Goal: Task Accomplishment & Management: Use online tool/utility

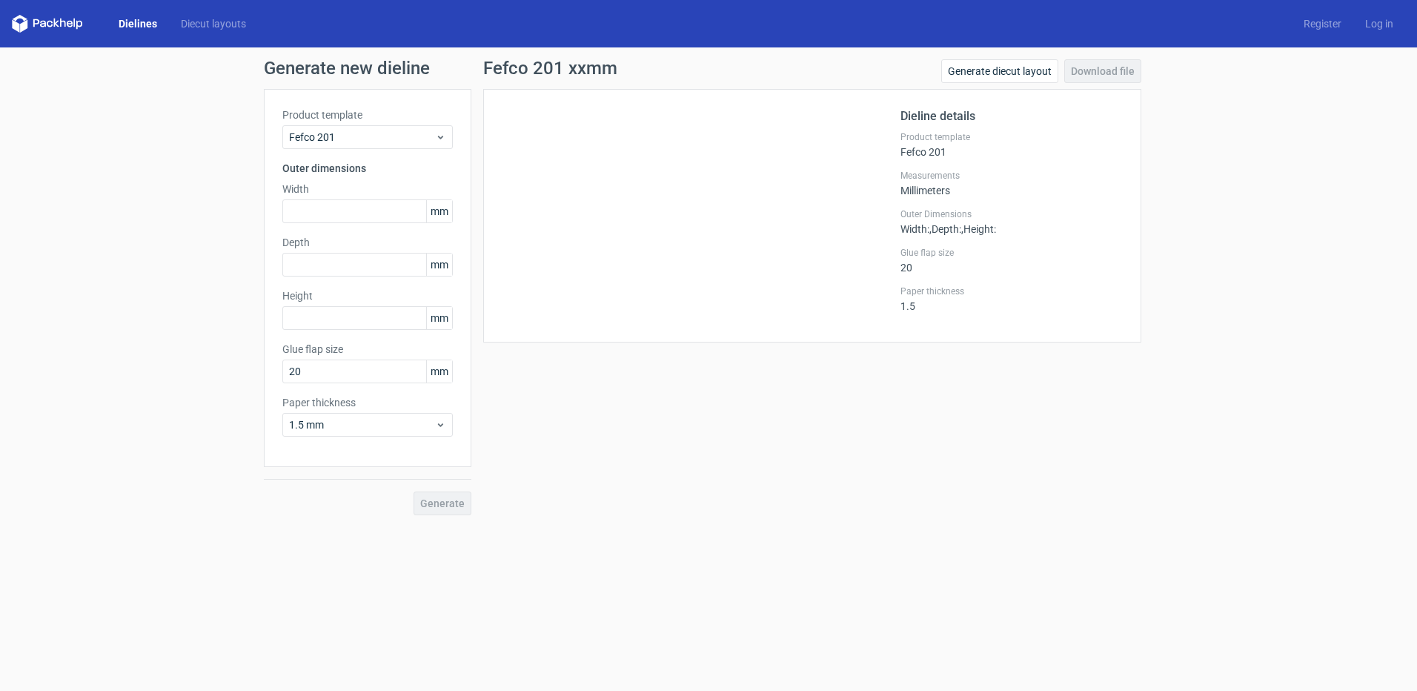
click at [655, 596] on form "Generate new dieline Product template Fefco 201 Outer dimensions Width mm Depth…" at bounding box center [708, 368] width 1417 height 643
click at [348, 211] on input "text" at bounding box center [367, 211] width 170 height 24
click at [349, 213] on input "text" at bounding box center [367, 211] width 170 height 24
click at [342, 260] on div "Depth mm" at bounding box center [367, 256] width 170 height 42
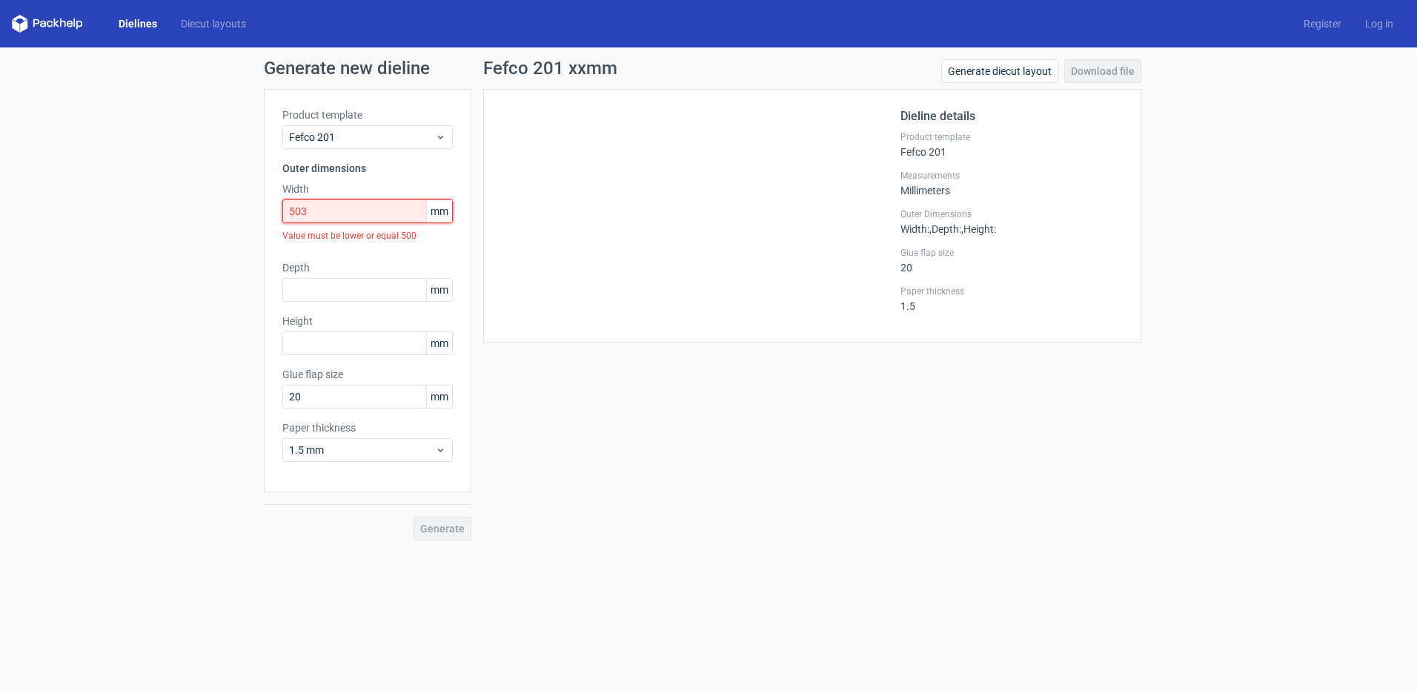
click at [356, 203] on input "503" at bounding box center [367, 211] width 170 height 24
click at [334, 225] on div "Value must be lower or equal 500" at bounding box center [367, 235] width 170 height 25
click at [331, 209] on input "503" at bounding box center [367, 211] width 170 height 24
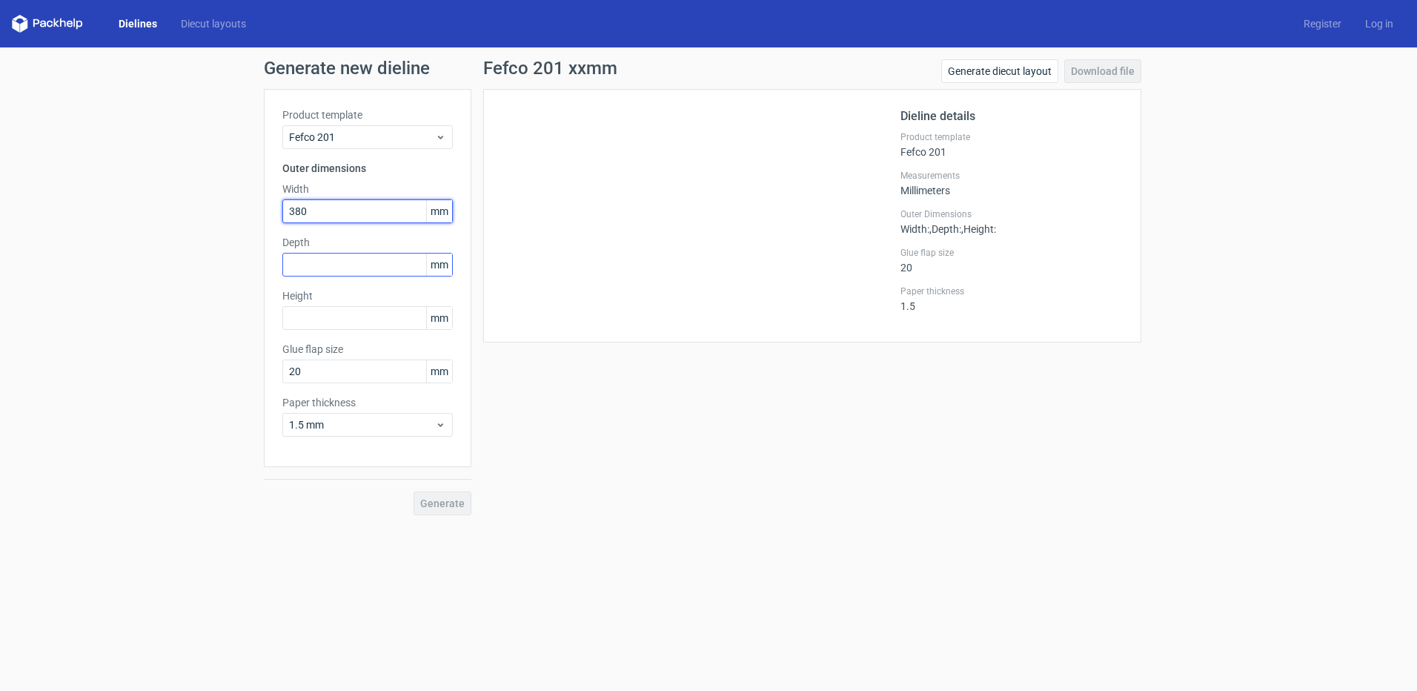
type input "380"
click at [359, 265] on input "text" at bounding box center [367, 265] width 170 height 24
click at [363, 259] on input "text" at bounding box center [367, 265] width 170 height 24
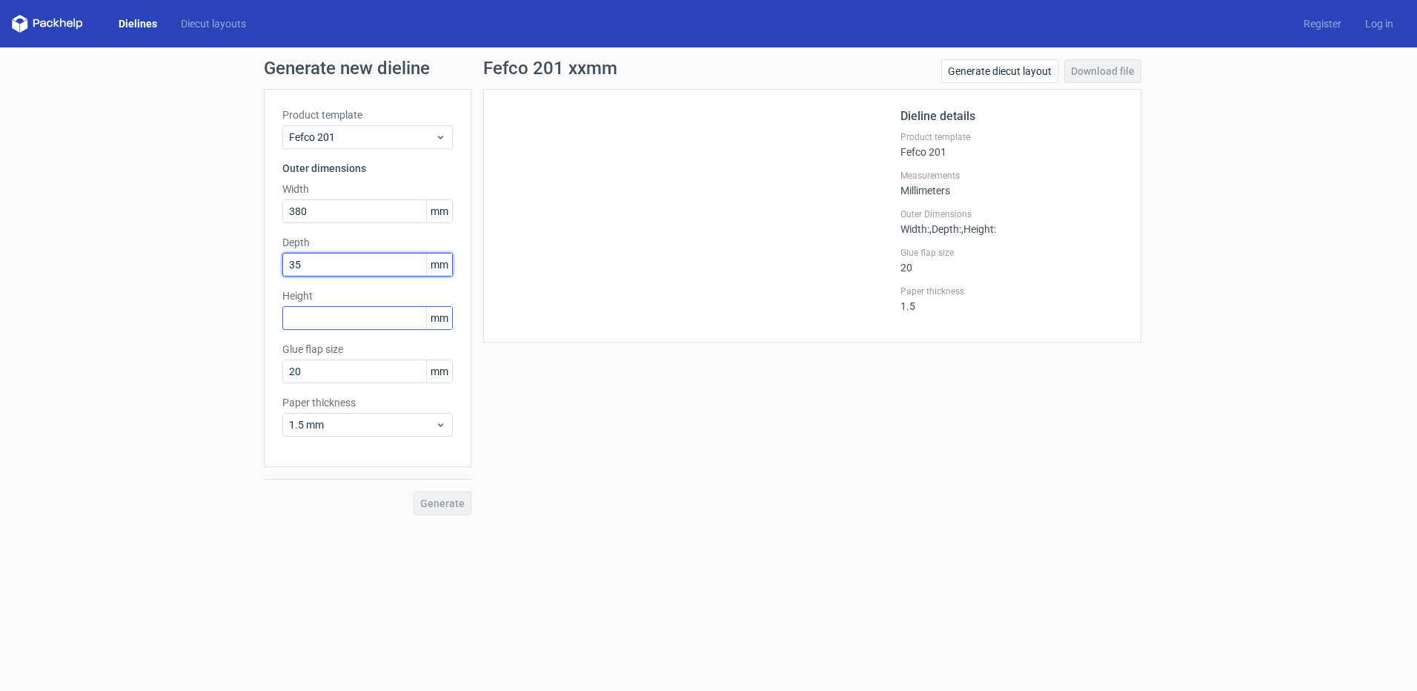
type input "35"
click at [377, 314] on input "text" at bounding box center [367, 318] width 170 height 24
type input "35"
click at [371, 381] on input "20" at bounding box center [367, 371] width 170 height 24
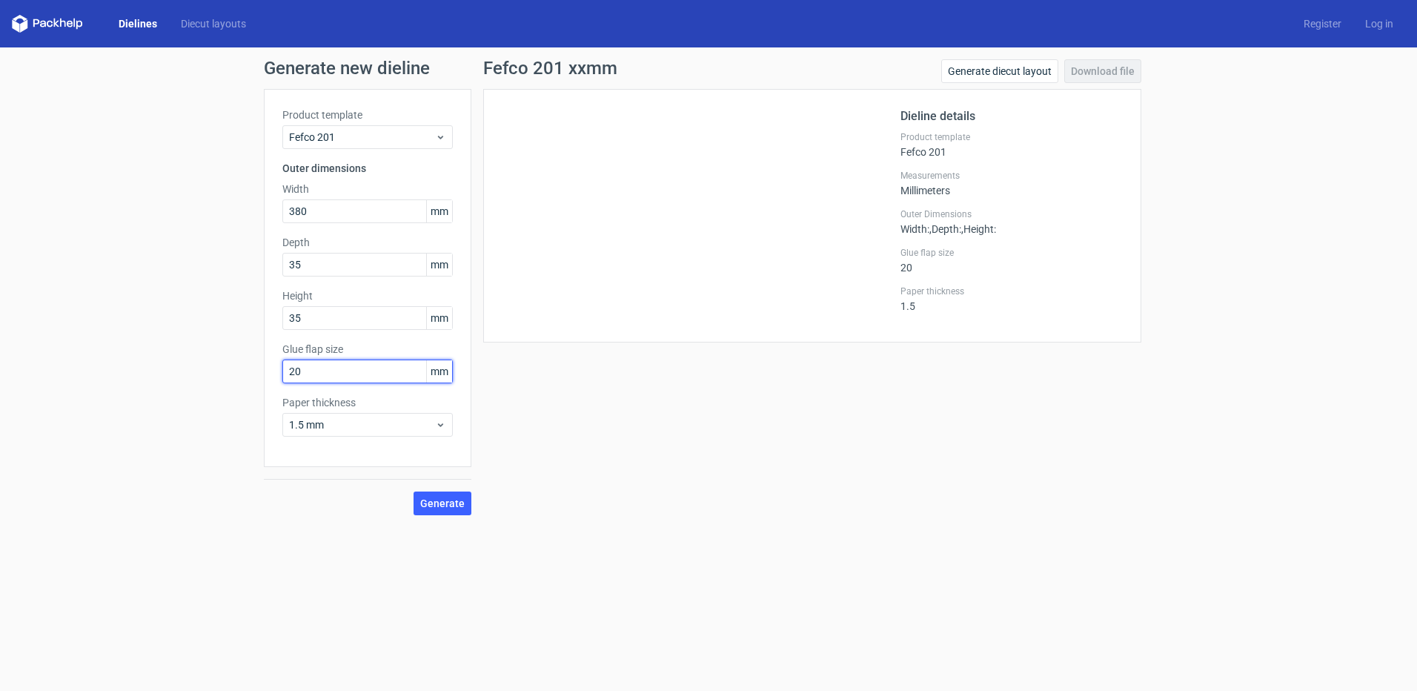
click at [371, 381] on input "20" at bounding box center [367, 371] width 170 height 24
click at [332, 377] on input "20" at bounding box center [367, 371] width 170 height 24
click at [348, 374] on input "38" at bounding box center [367, 371] width 170 height 24
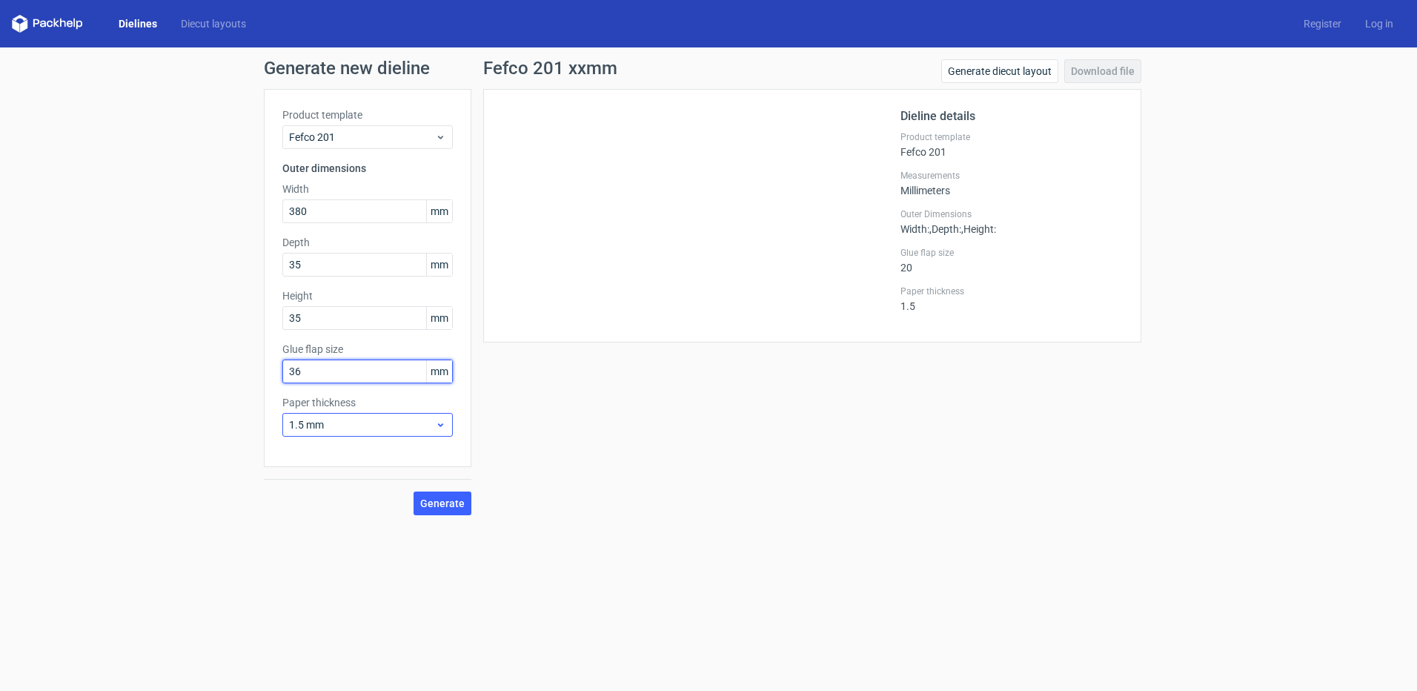
type input "36"
click at [348, 425] on span "1.5 mm" at bounding box center [362, 424] width 146 height 15
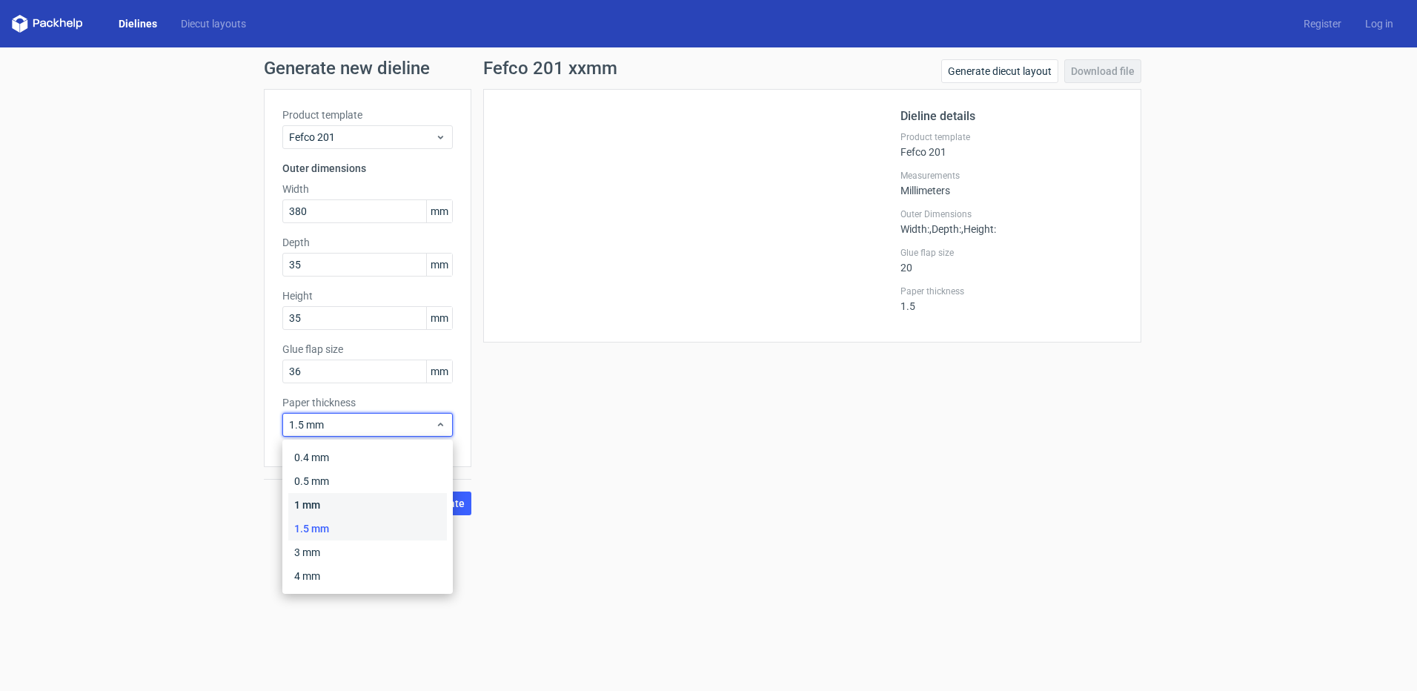
click at [330, 501] on div "1 mm" at bounding box center [367, 505] width 159 height 24
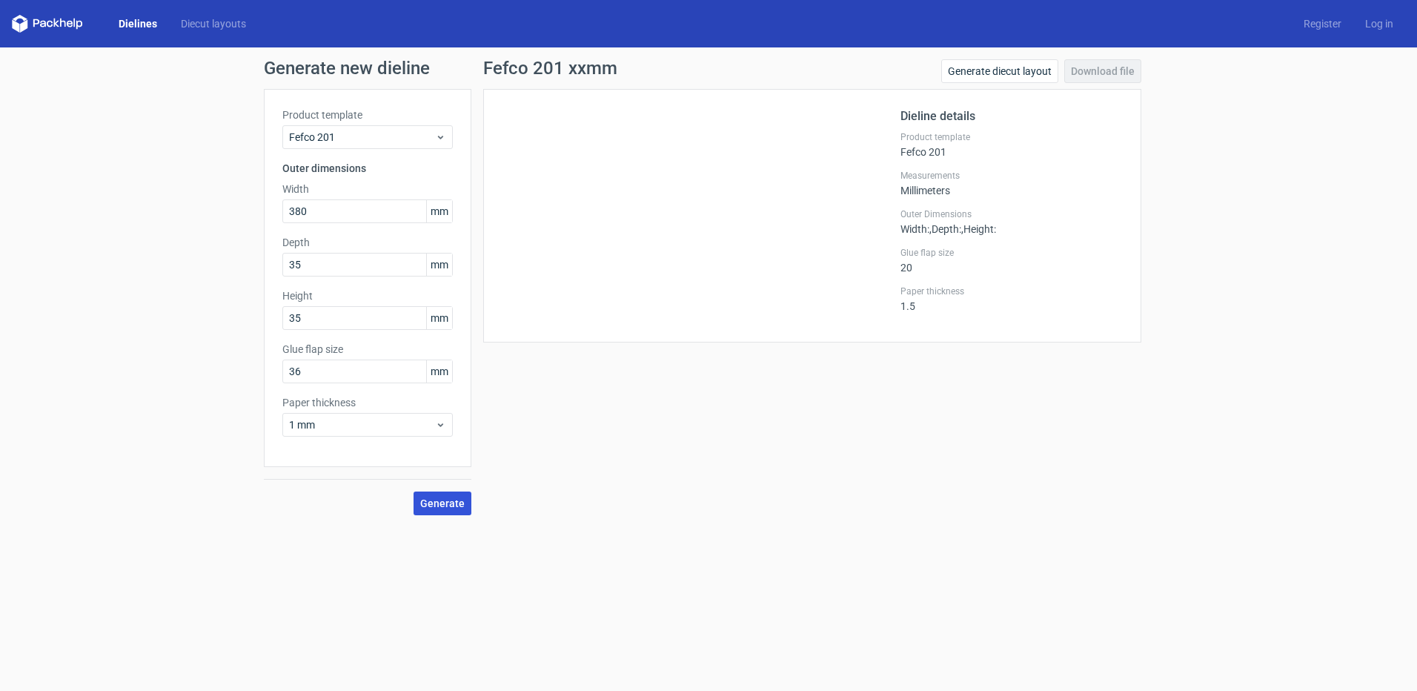
click at [436, 500] on span "Generate" at bounding box center [442, 503] width 44 height 10
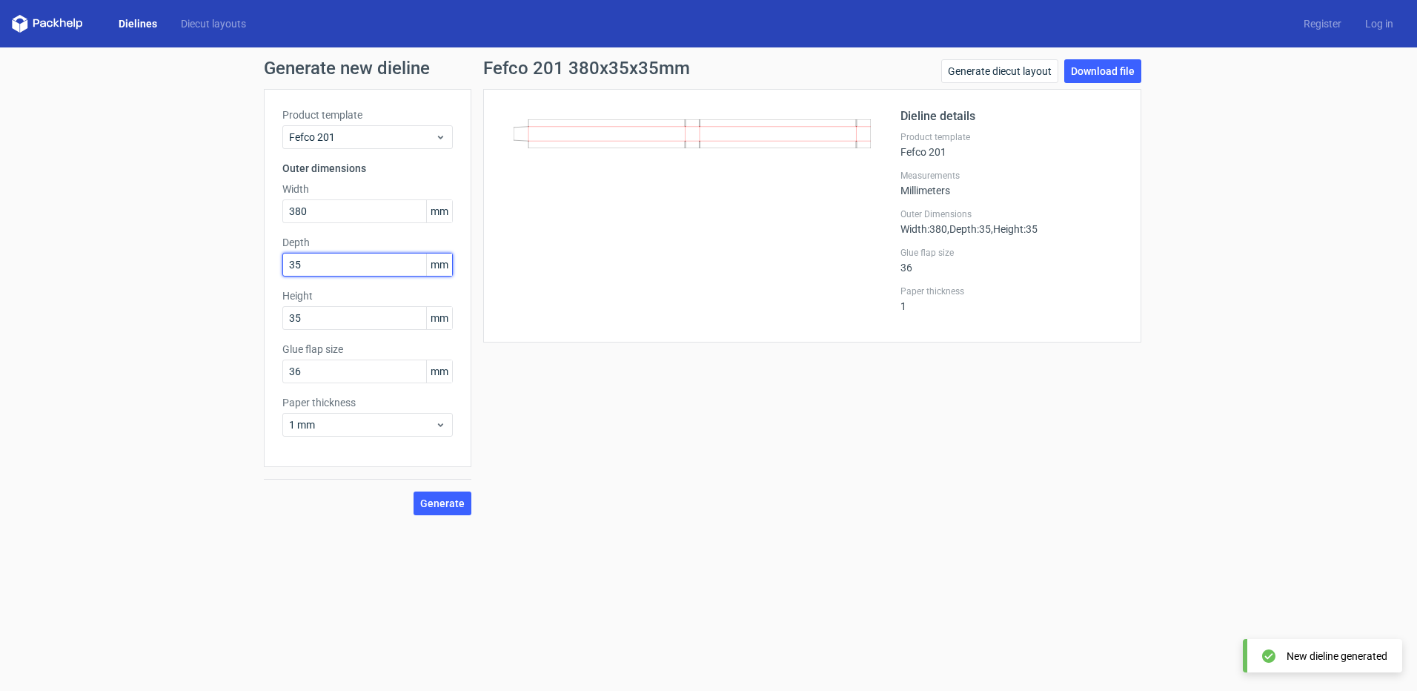
click at [322, 268] on input "35" at bounding box center [367, 265] width 170 height 24
click at [335, 325] on input "35" at bounding box center [367, 318] width 170 height 24
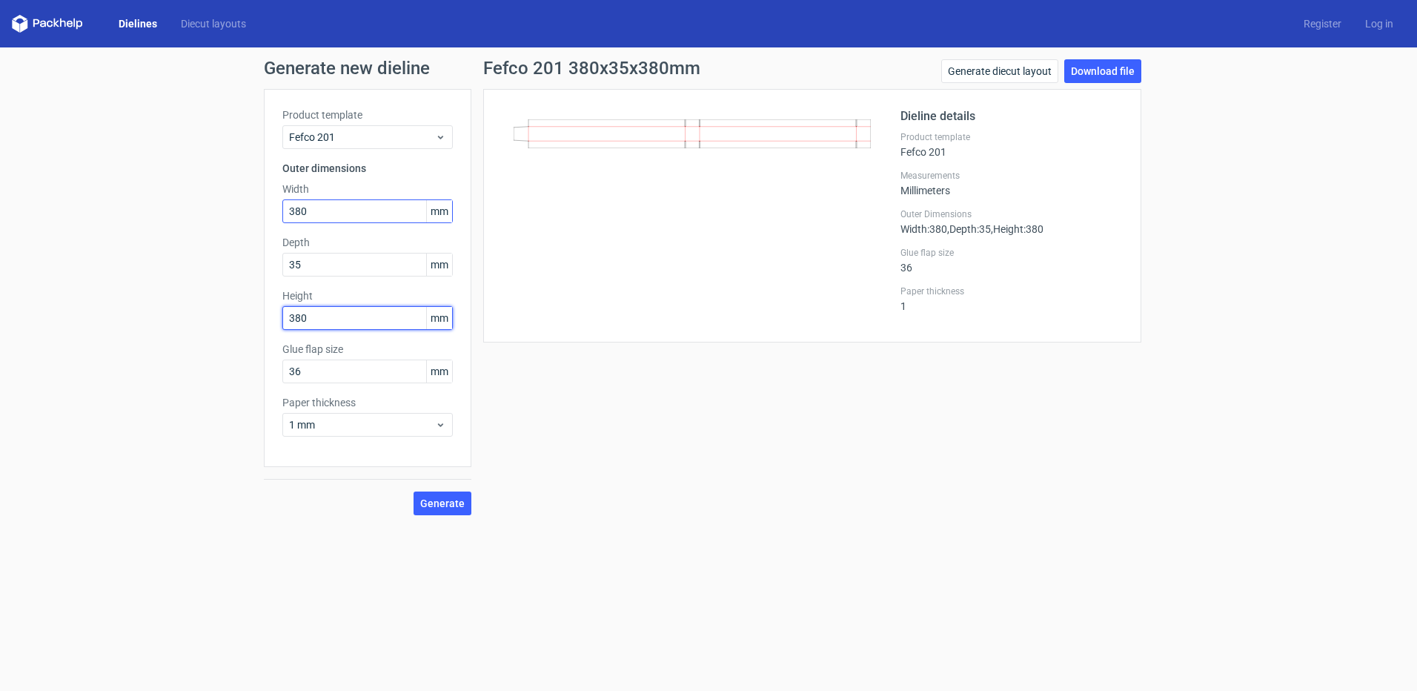
type input "380"
click at [339, 216] on input "380" at bounding box center [367, 211] width 170 height 24
type input "35"
click at [456, 507] on span "Generate" at bounding box center [442, 503] width 44 height 10
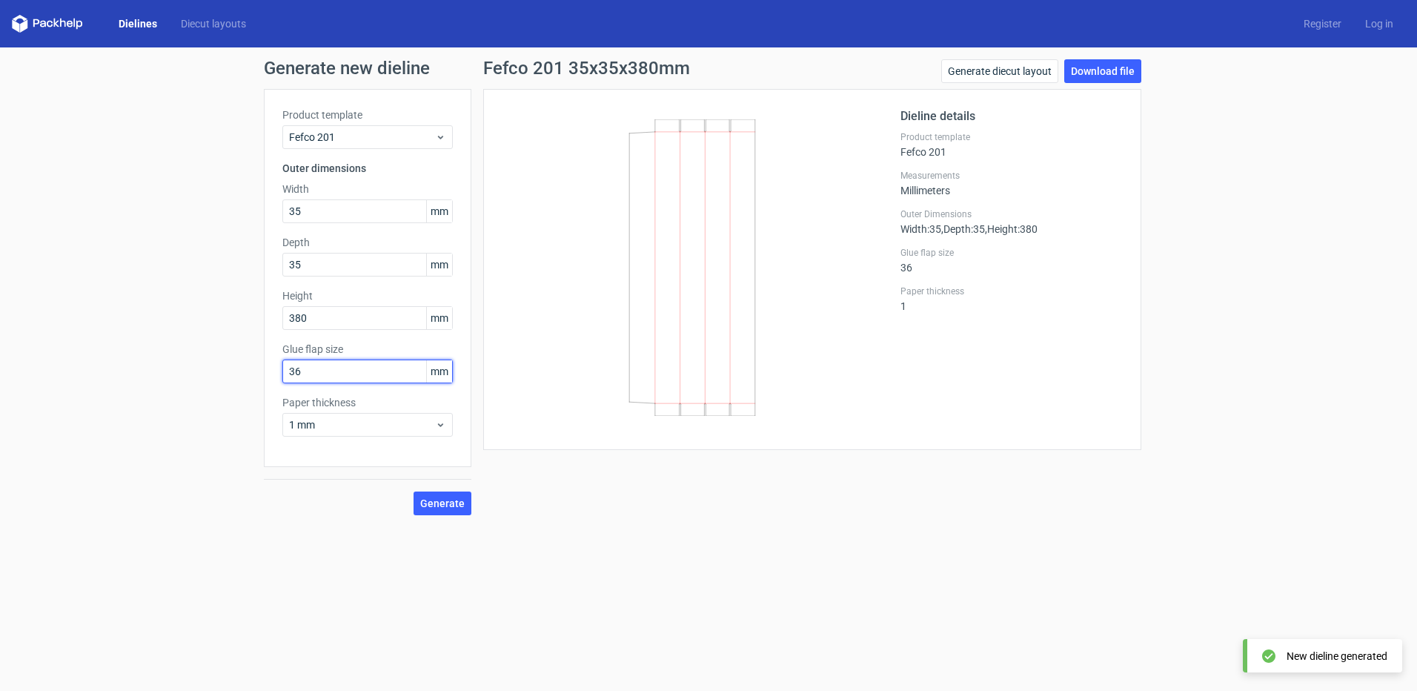
click at [313, 379] on input "36" at bounding box center [367, 371] width 170 height 24
click at [316, 371] on input "36" at bounding box center [367, 371] width 170 height 24
drag, startPoint x: 295, startPoint y: 375, endPoint x: 359, endPoint y: 370, distance: 64.0
click at [356, 371] on input "36" at bounding box center [367, 371] width 170 height 24
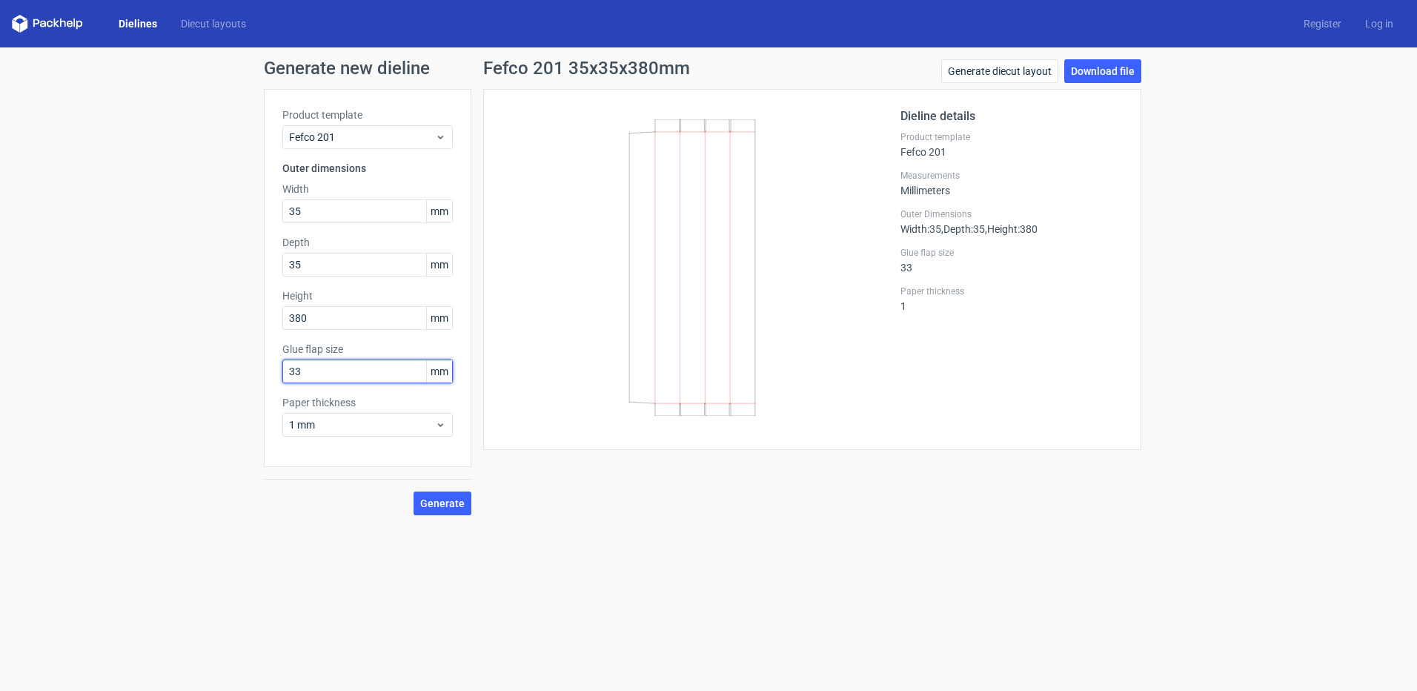
drag, startPoint x: 294, startPoint y: 369, endPoint x: 327, endPoint y: 376, distance: 34.0
click at [323, 376] on input "33" at bounding box center [367, 371] width 170 height 24
click at [414, 491] on button "Generate" at bounding box center [443, 503] width 58 height 24
click at [359, 368] on input "3" at bounding box center [367, 371] width 170 height 24
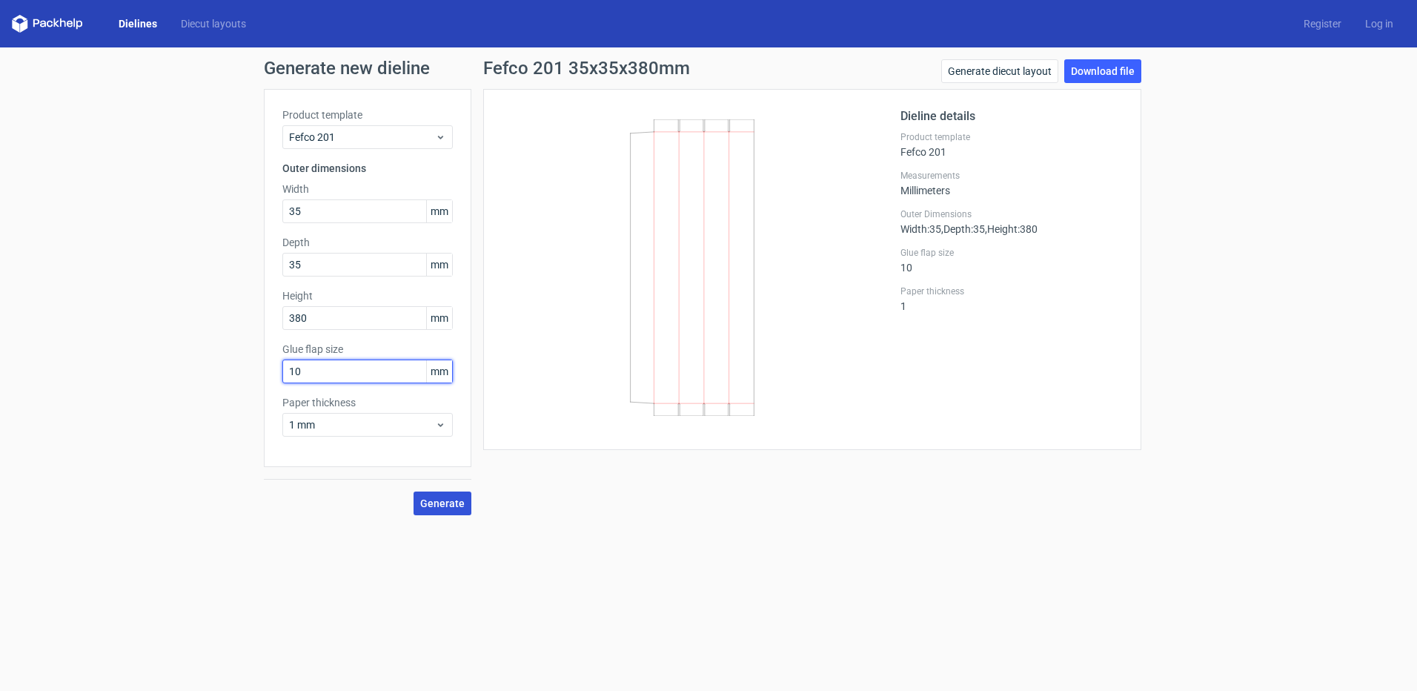
type input "10"
click at [441, 510] on button "Generate" at bounding box center [443, 503] width 58 height 24
click at [454, 503] on span "Generate" at bounding box center [442, 503] width 44 height 10
click at [1102, 65] on link "Download file" at bounding box center [1102, 71] width 77 height 24
